Goal: Complete application form

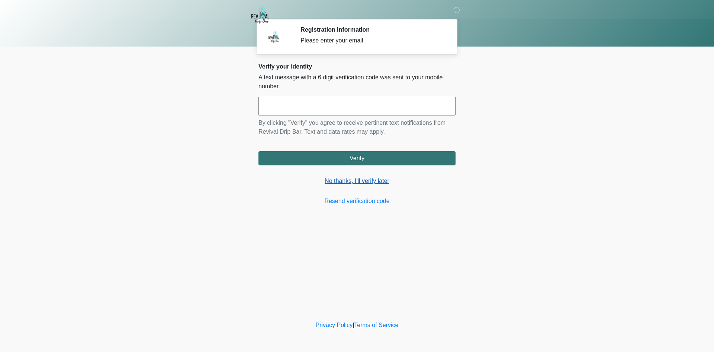
click at [370, 181] on link "No thanks, I'll verify later" at bounding box center [357, 180] width 197 height 9
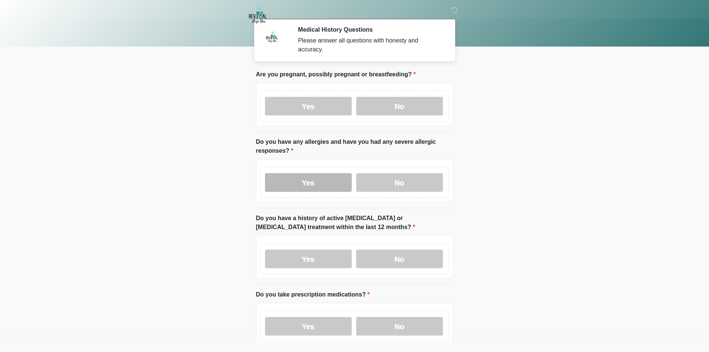
drag, startPoint x: 319, startPoint y: 99, endPoint x: 317, endPoint y: 175, distance: 75.9
click at [319, 98] on label "Yes" at bounding box center [308, 106] width 87 height 19
click at [318, 179] on label "Yes" at bounding box center [308, 182] width 87 height 19
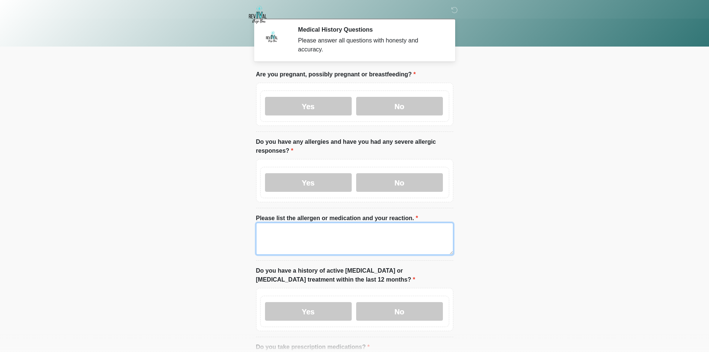
click at [307, 243] on textarea "Please list the allergen or medication and your reaction." at bounding box center [354, 239] width 197 height 32
drag, startPoint x: 255, startPoint y: 228, endPoint x: 97, endPoint y: 239, distance: 157.7
click at [97, 237] on body "‎ ‎ Medical History Questions Please answer all questions with honesty and accu…" at bounding box center [354, 176] width 709 height 352
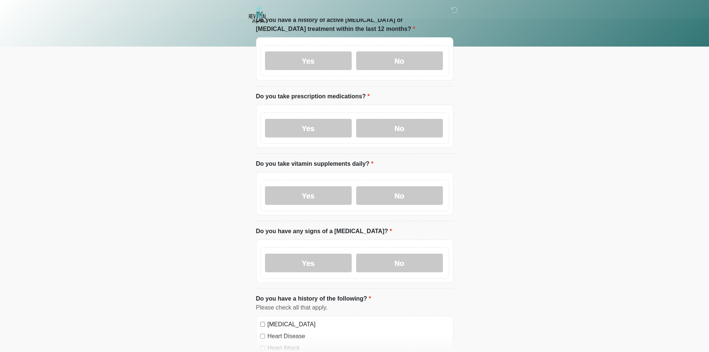
scroll to position [260, 0]
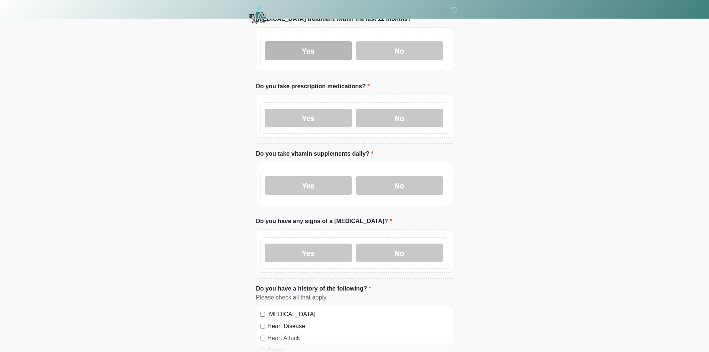
type textarea "****"
click at [330, 41] on label "Yes" at bounding box center [308, 50] width 87 height 19
click at [321, 113] on label "Yes" at bounding box center [308, 118] width 87 height 19
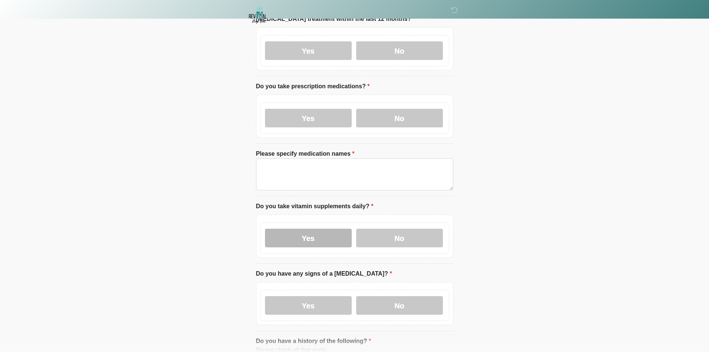
click at [320, 231] on label "Yes" at bounding box center [308, 237] width 87 height 19
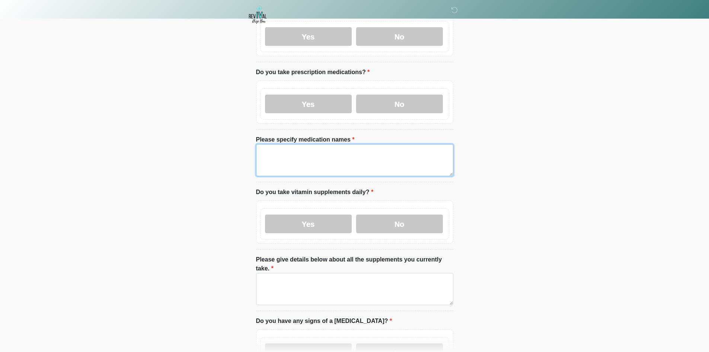
click at [330, 153] on textarea "Please specify medication names" at bounding box center [354, 160] width 197 height 32
paste textarea "****"
type textarea "****"
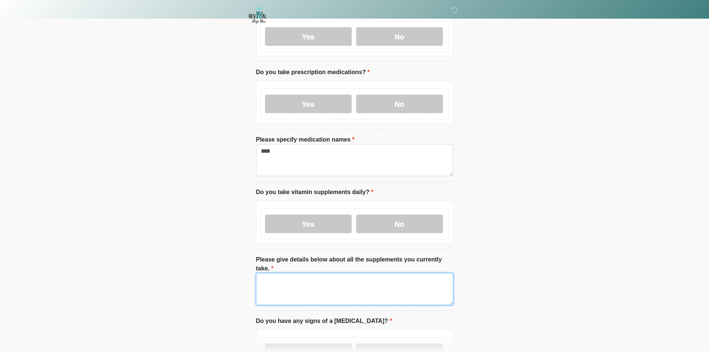
click at [311, 276] on textarea "Please give details below about all the supplements you currently take." at bounding box center [354, 289] width 197 height 32
paste textarea "****"
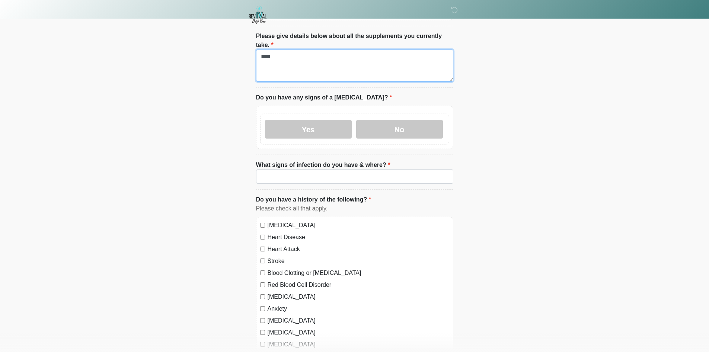
type textarea "****"
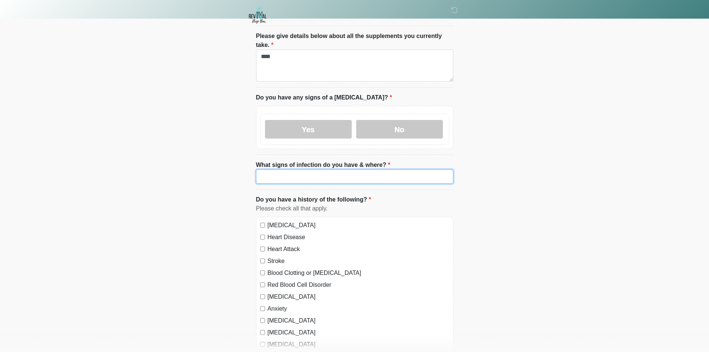
click at [289, 169] on input "What signs of infection do you have & where?" at bounding box center [354, 176] width 197 height 14
paste input "****"
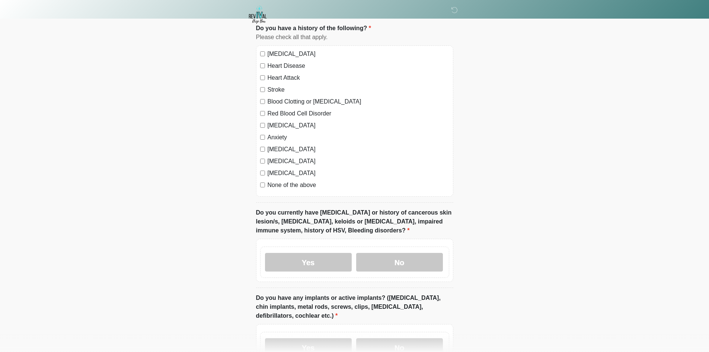
scroll to position [647, 0]
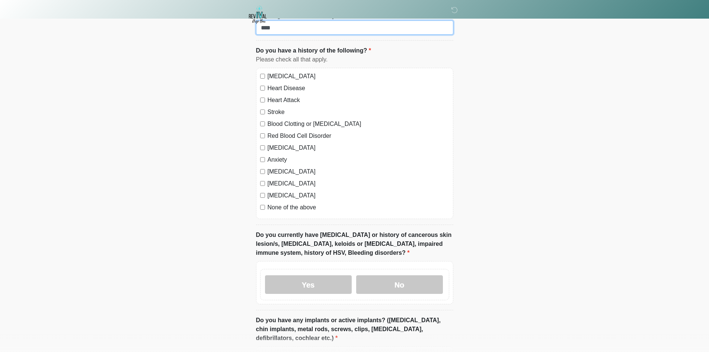
type input "****"
click at [288, 72] on label "[MEDICAL_DATA]" at bounding box center [359, 76] width 182 height 9
drag, startPoint x: 282, startPoint y: 71, endPoint x: 280, endPoint y: 79, distance: 7.2
click at [282, 84] on label "Heart Disease" at bounding box center [359, 88] width 182 height 9
click at [278, 96] on label "Heart Attack" at bounding box center [359, 100] width 182 height 9
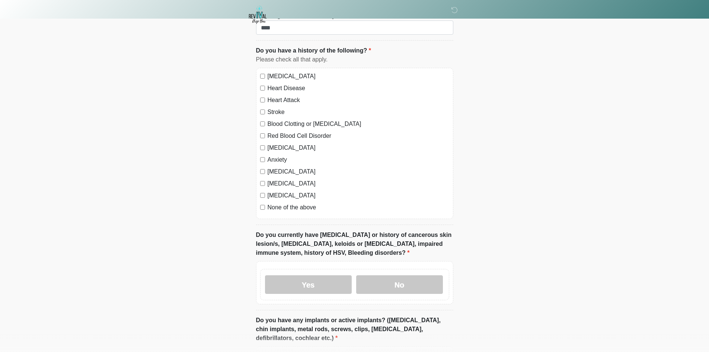
drag, startPoint x: 276, startPoint y: 92, endPoint x: 275, endPoint y: 102, distance: 9.7
click at [276, 108] on label "Stroke" at bounding box center [359, 112] width 182 height 9
click at [275, 103] on div "[MEDICAL_DATA] Heart Disease Heart Attack Stroke Blood Clotting or [MEDICAL_DAT…" at bounding box center [354, 143] width 197 height 151
click at [274, 105] on div "[MEDICAL_DATA] Heart Disease Heart Attack Stroke Blood Clotting or [MEDICAL_DAT…" at bounding box center [354, 143] width 197 height 151
drag, startPoint x: 279, startPoint y: 112, endPoint x: 280, endPoint y: 118, distance: 6.0
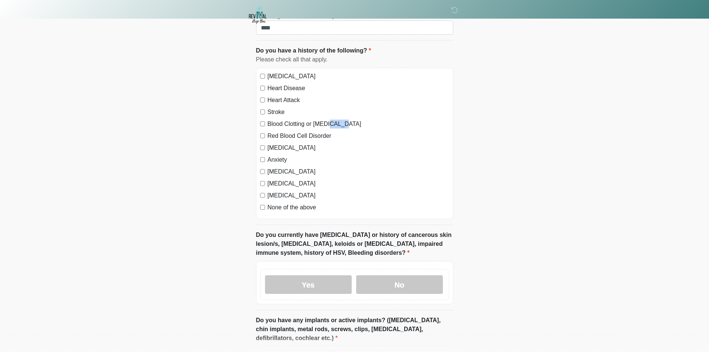
click at [280, 119] on label "Blood Clotting or [MEDICAL_DATA]" at bounding box center [359, 123] width 182 height 9
click at [282, 125] on div "[MEDICAL_DATA] Heart Disease Heart Attack Stroke Blood Clotting or [MEDICAL_DAT…" at bounding box center [354, 143] width 197 height 151
click at [284, 131] on label "Red Blood Cell Disorder" at bounding box center [359, 135] width 182 height 9
click at [281, 143] on label "[MEDICAL_DATA]" at bounding box center [359, 147] width 182 height 9
click at [278, 155] on label "Anxiety" at bounding box center [359, 159] width 182 height 9
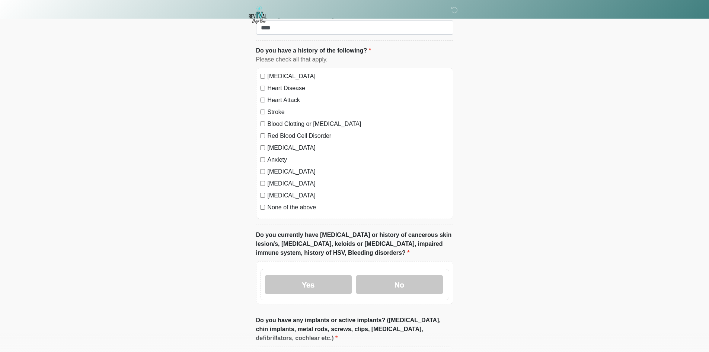
click at [276, 167] on label "[MEDICAL_DATA]" at bounding box center [359, 171] width 182 height 9
click at [276, 179] on label "[MEDICAL_DATA]" at bounding box center [359, 183] width 182 height 9
drag, startPoint x: 276, startPoint y: 176, endPoint x: 276, endPoint y: 185, distance: 8.2
click at [276, 191] on label "[MEDICAL_DATA]" at bounding box center [359, 195] width 182 height 9
click at [277, 203] on label "None of the above" at bounding box center [359, 207] width 182 height 9
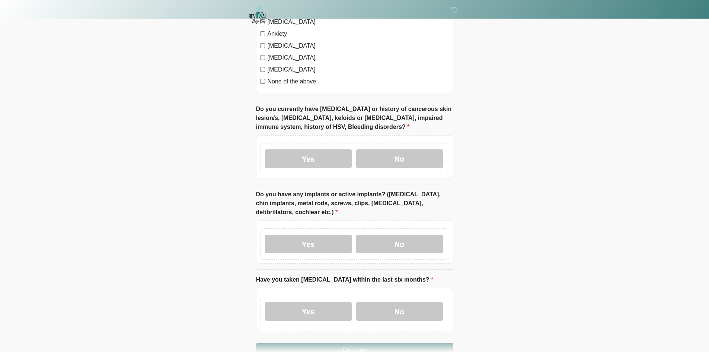
scroll to position [802, 0]
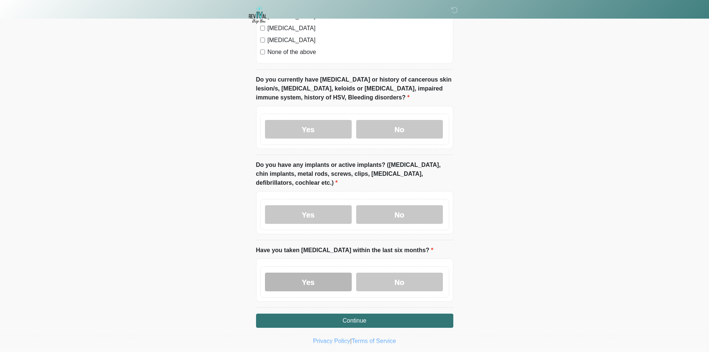
click at [290, 272] on label "Yes" at bounding box center [308, 281] width 87 height 19
click at [297, 205] on label "Yes" at bounding box center [308, 214] width 87 height 19
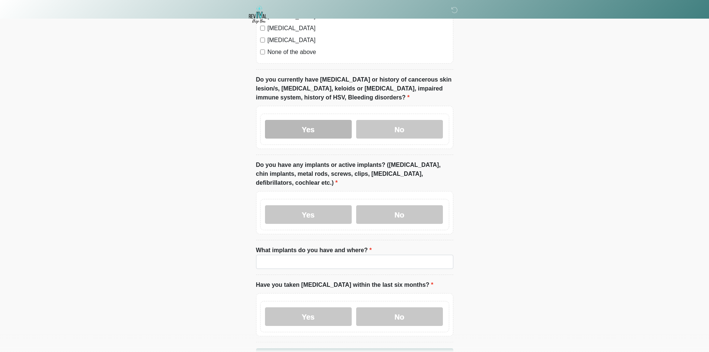
click at [318, 120] on label "Yes" at bounding box center [308, 129] width 87 height 19
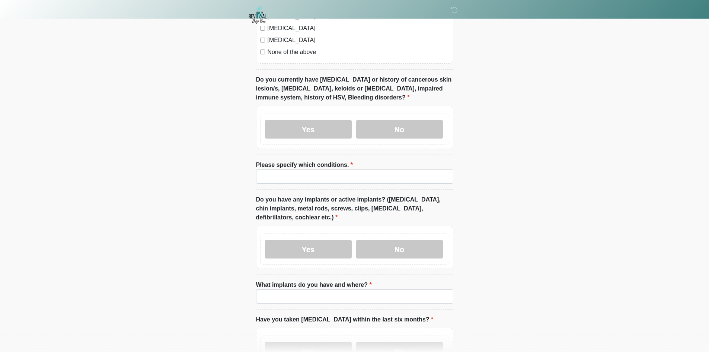
drag, startPoint x: 316, startPoint y: 287, endPoint x: 316, endPoint y: 275, distance: 12.3
click at [316, 287] on li "What implants do you have and where? What implants do you have and where?" at bounding box center [354, 294] width 197 height 29
click at [326, 169] on input "Please specify which conditions." at bounding box center [354, 176] width 197 height 14
paste input "****"
type input "****"
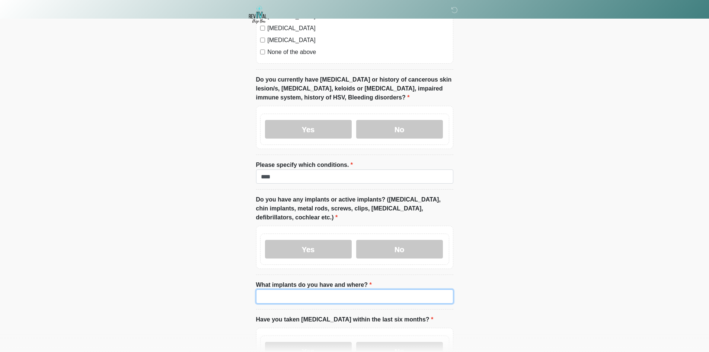
click at [301, 289] on input "What implants do you have and where?" at bounding box center [354, 296] width 197 height 14
paste input "****"
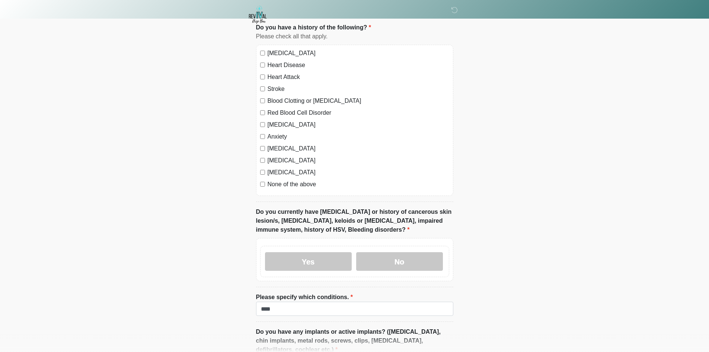
scroll to position [871, 0]
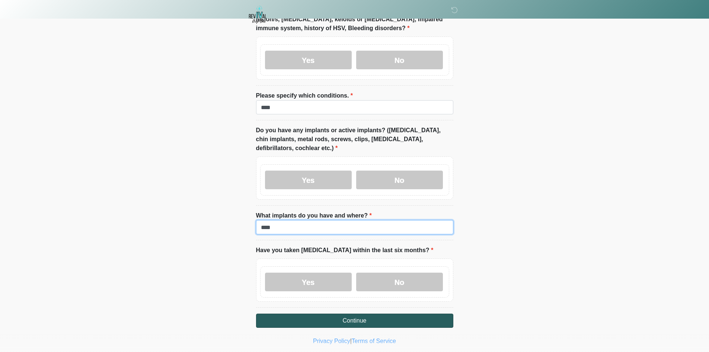
type input "****"
click at [283, 313] on button "Continue" at bounding box center [354, 320] width 197 height 14
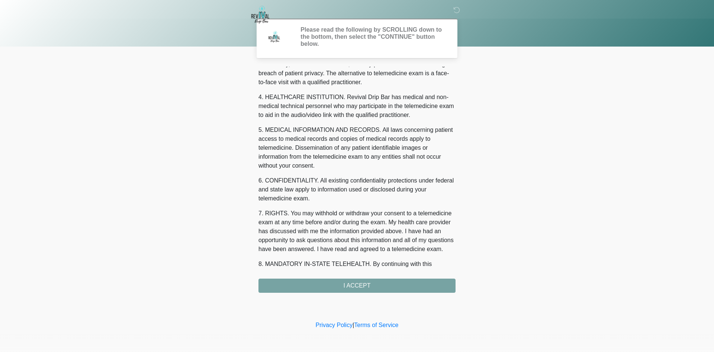
scroll to position [229, 0]
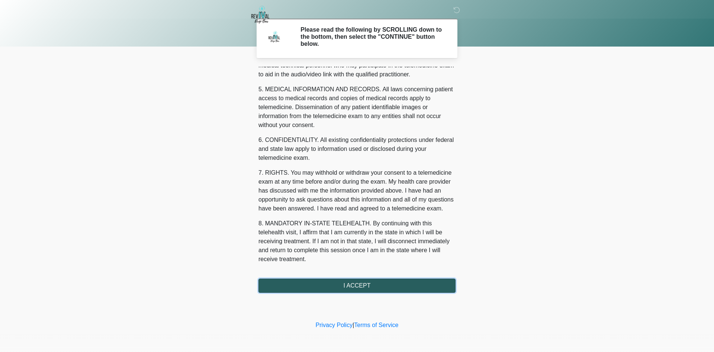
click at [398, 289] on button "I ACCEPT" at bounding box center [357, 285] width 197 height 14
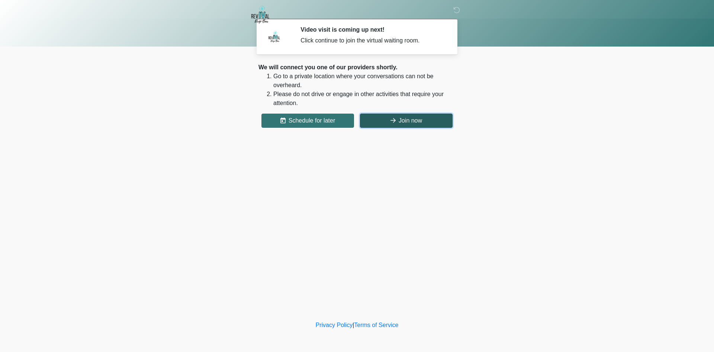
click at [416, 126] on button "Join now" at bounding box center [406, 120] width 93 height 14
